Goal: Task Accomplishment & Management: Manage account settings

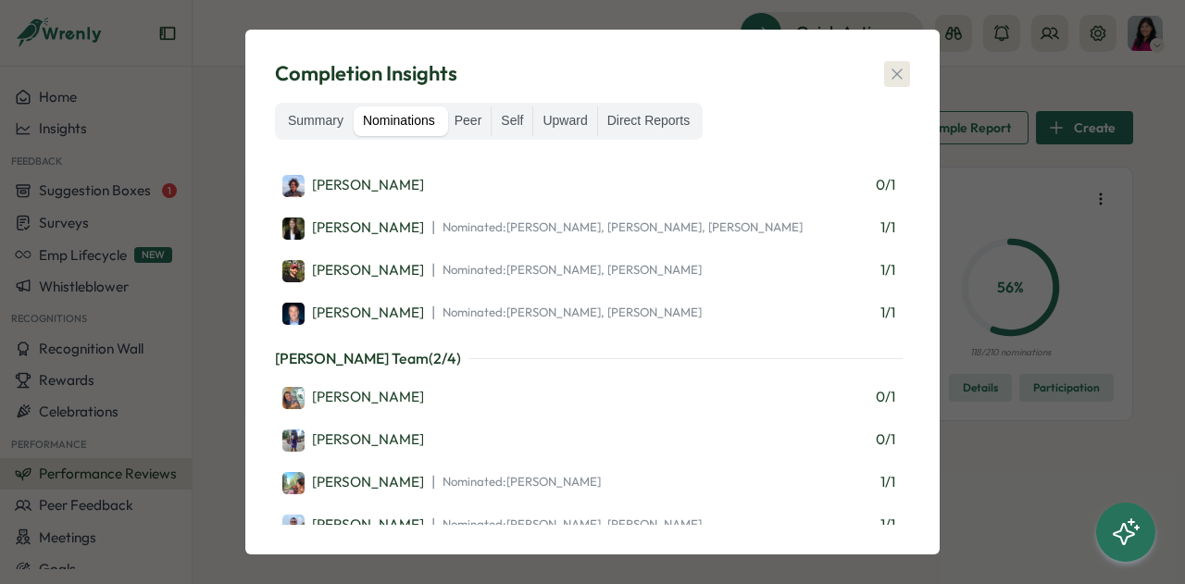
click at [901, 73] on icon "button" at bounding box center [896, 74] width 19 height 19
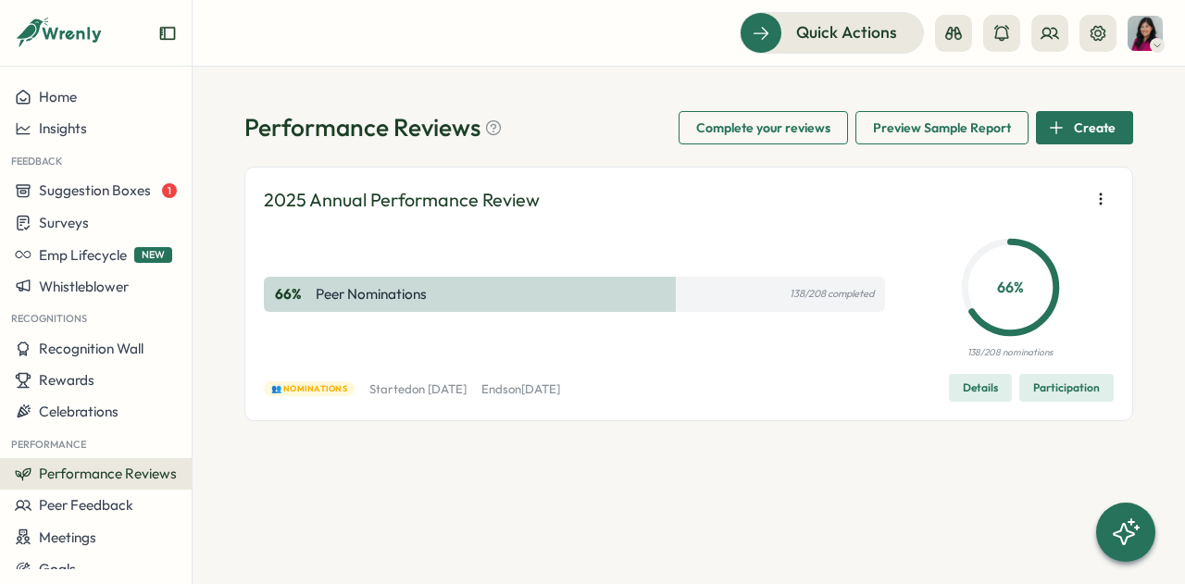
click at [1079, 378] on span "Participation" at bounding box center [1066, 388] width 67 height 26
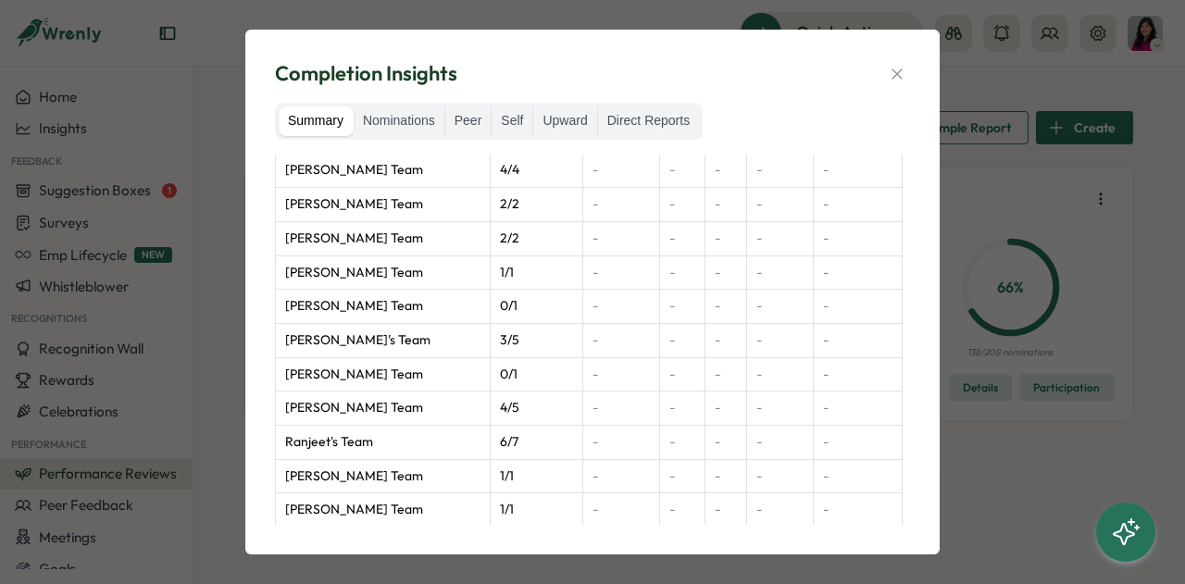
scroll to position [1064, 0]
click at [422, 120] on label "Nominations" at bounding box center [399, 121] width 91 height 30
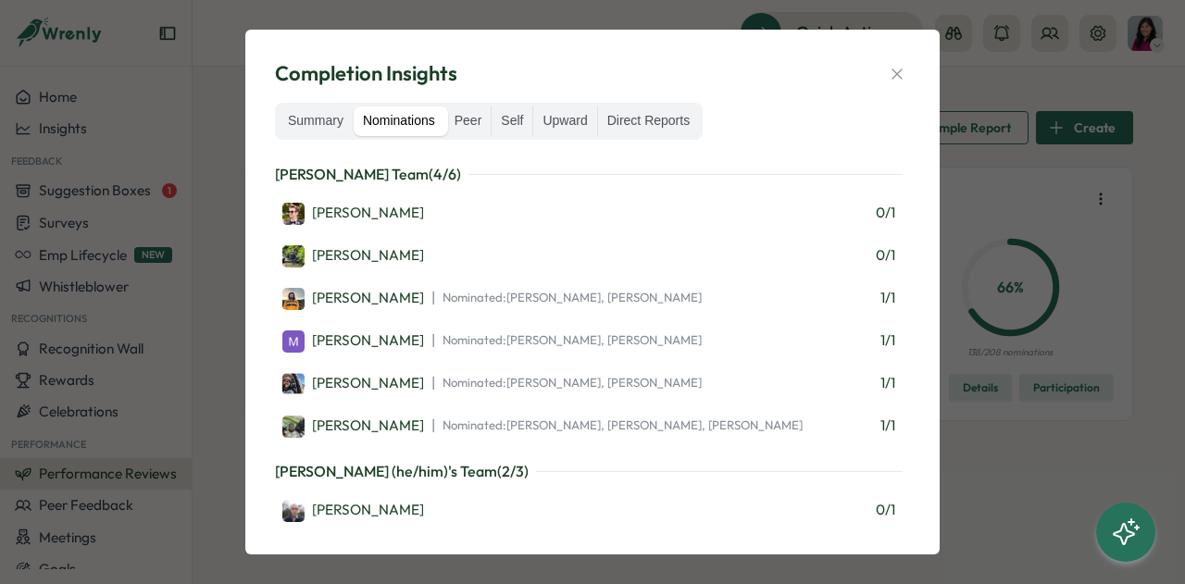
scroll to position [4888, 0]
click at [900, 67] on icon "button" at bounding box center [896, 74] width 19 height 19
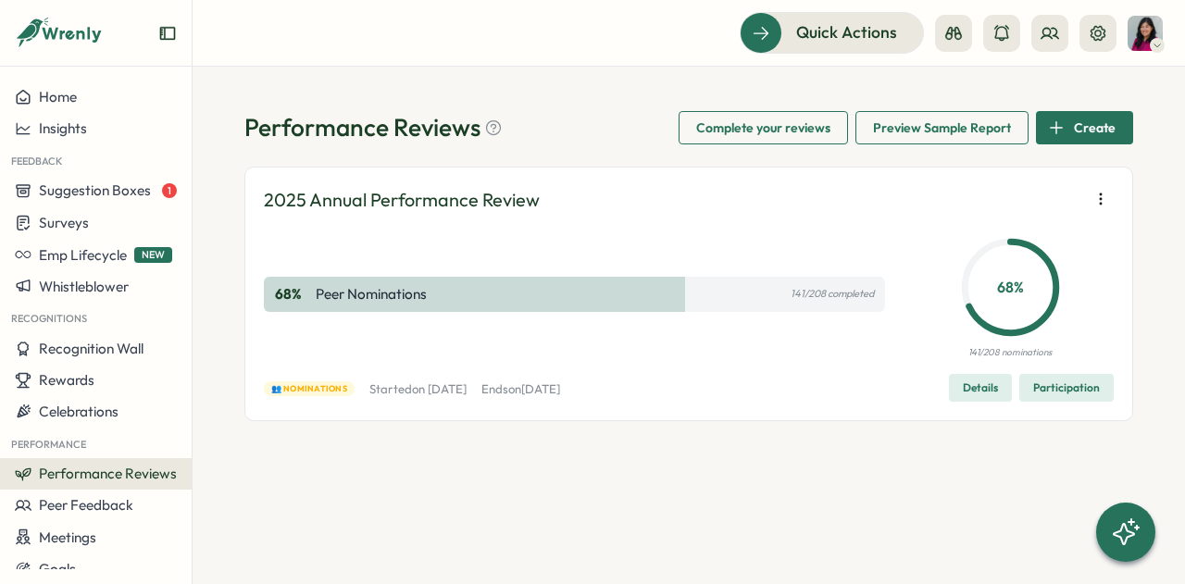
click at [1082, 393] on span "Participation" at bounding box center [1066, 388] width 67 height 26
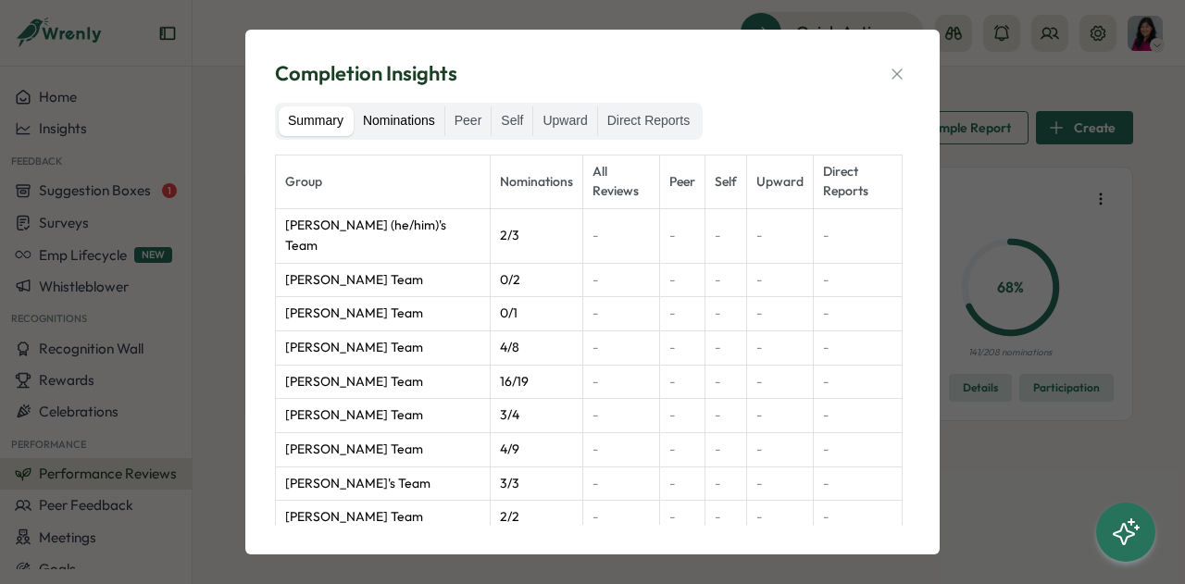
click at [411, 114] on label "Nominations" at bounding box center [399, 121] width 91 height 30
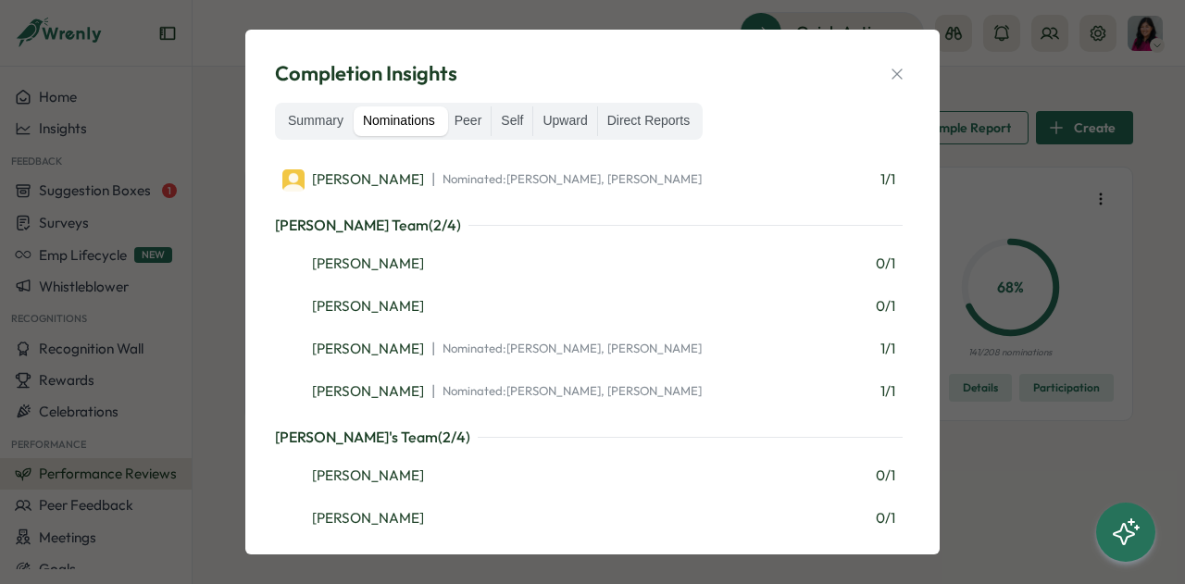
scroll to position [2869, 0]
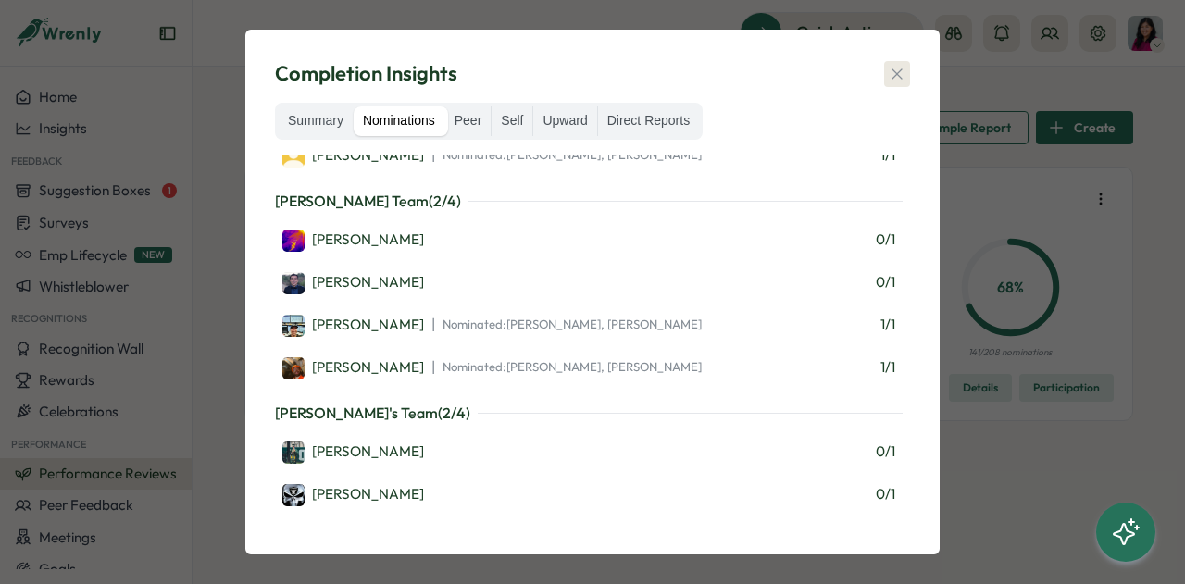
click at [901, 82] on icon "button" at bounding box center [896, 74] width 19 height 19
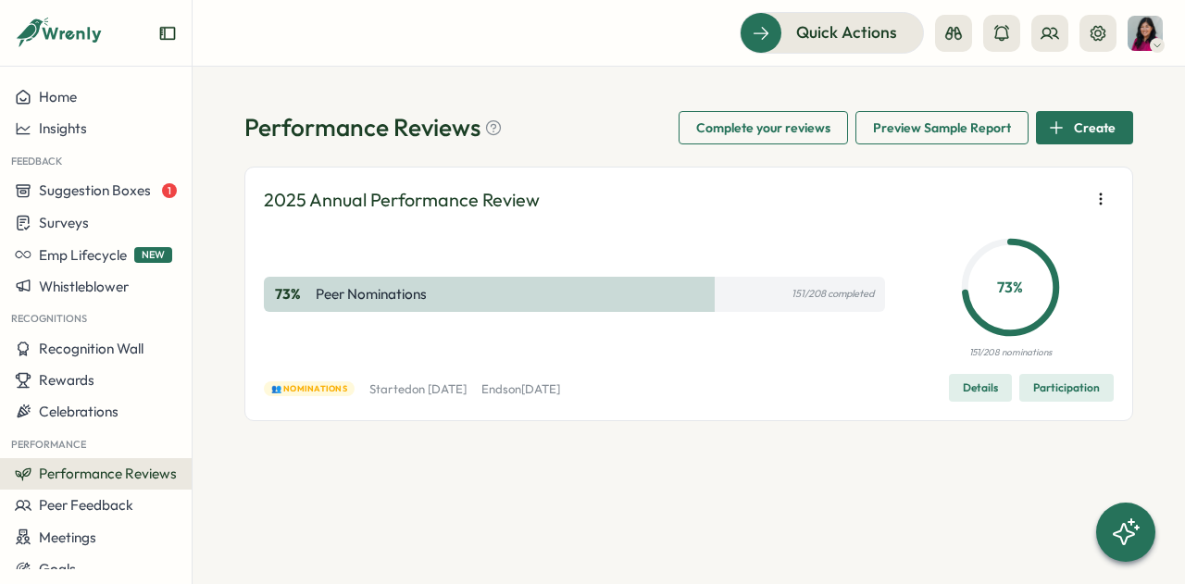
click at [1056, 384] on span "Participation" at bounding box center [1066, 388] width 67 height 26
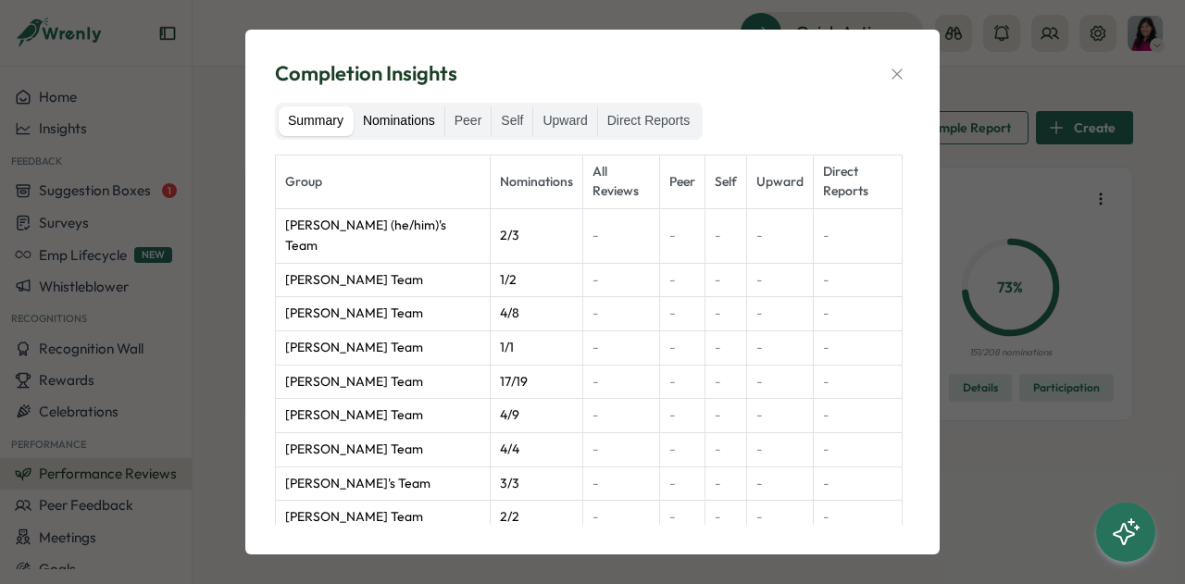
click at [411, 120] on label "Nominations" at bounding box center [399, 121] width 91 height 30
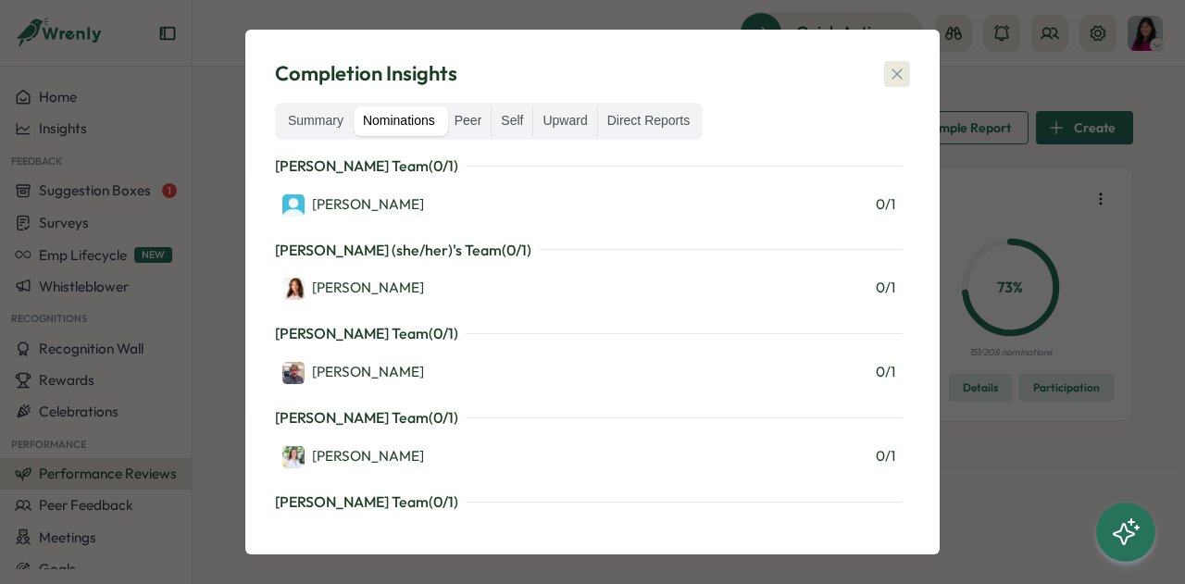
click at [909, 77] on button "button" at bounding box center [897, 74] width 26 height 26
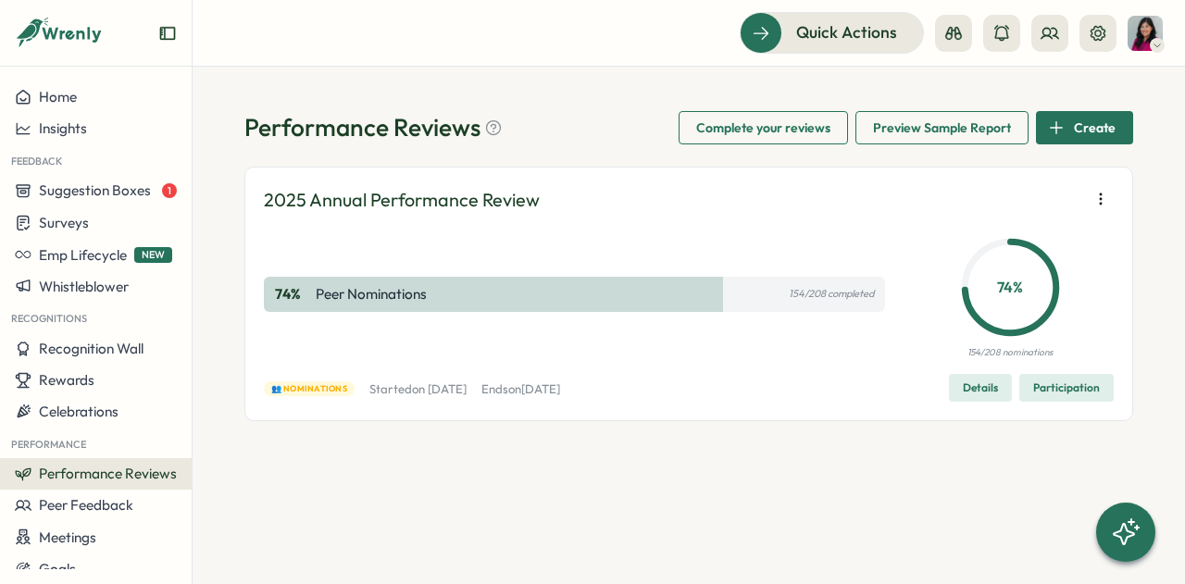
click at [1057, 384] on span "Participation" at bounding box center [1066, 388] width 67 height 26
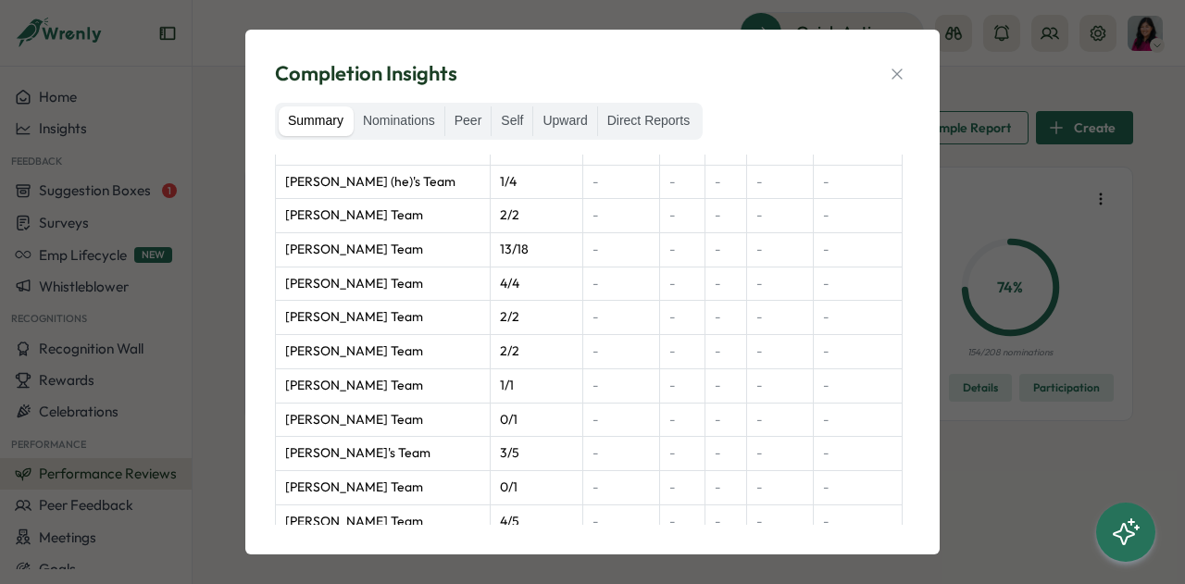
scroll to position [768, 0]
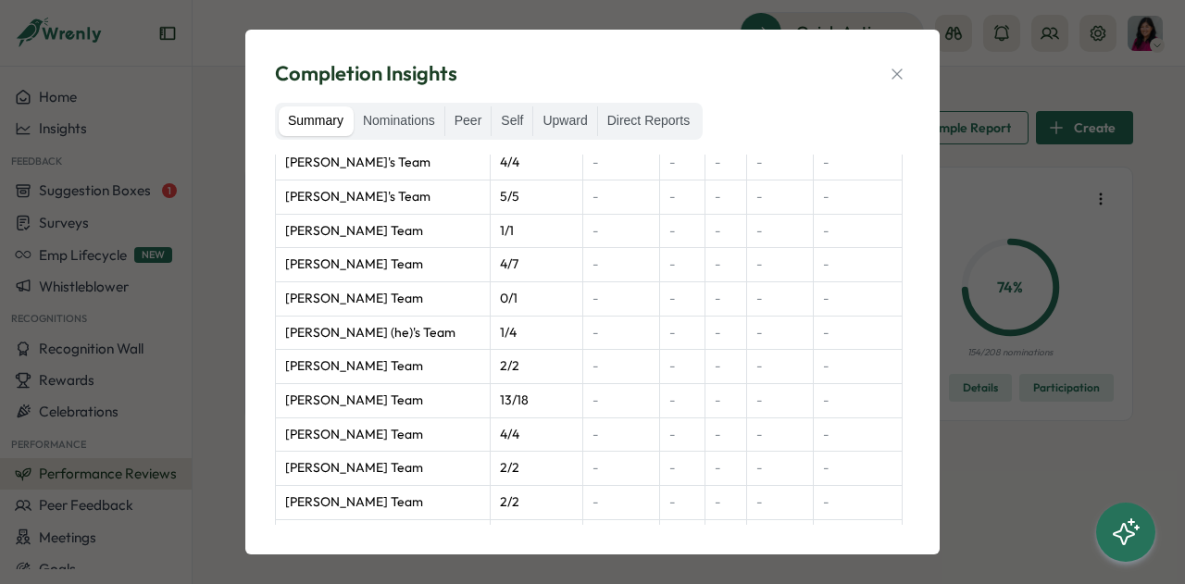
click at [404, 319] on td "Justin Briggs (he)'s Team" at bounding box center [383, 333] width 215 height 34
click at [411, 316] on td "Justin Briggs (he)'s Team" at bounding box center [383, 333] width 215 height 34
click at [403, 130] on label "Nominations" at bounding box center [399, 121] width 91 height 30
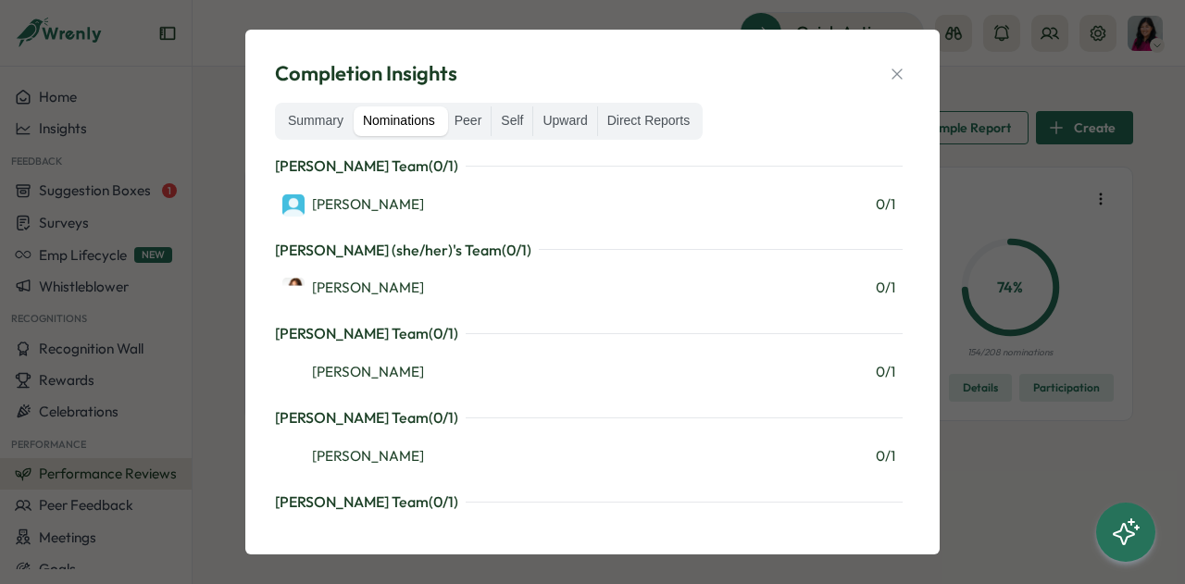
scroll to position [463, 0]
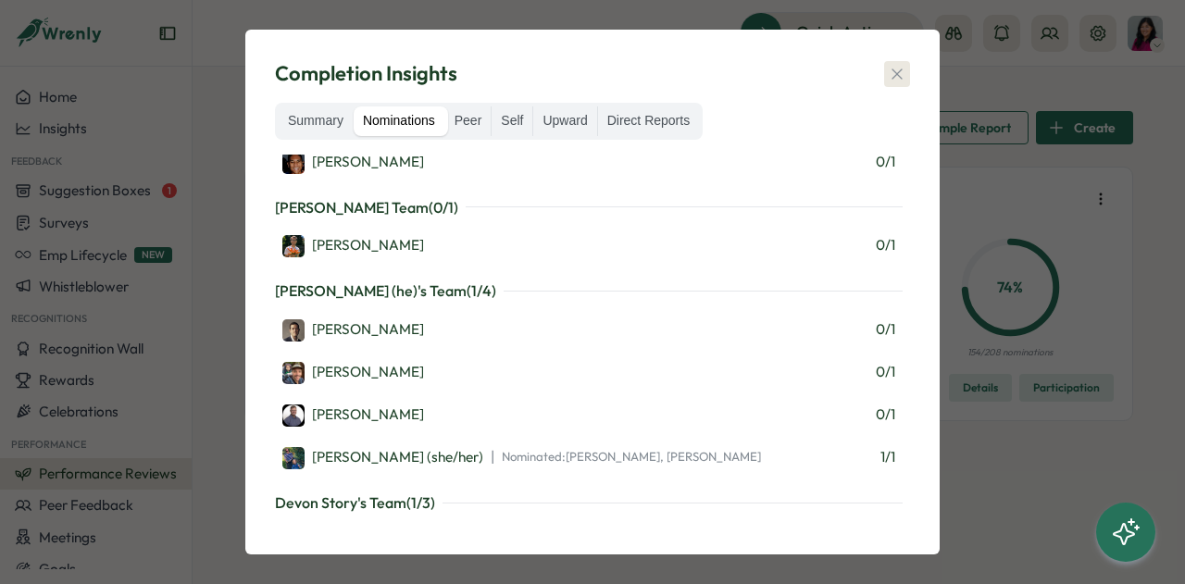
click at [909, 71] on button "button" at bounding box center [897, 74] width 26 height 26
